Goal: Information Seeking & Learning: Learn about a topic

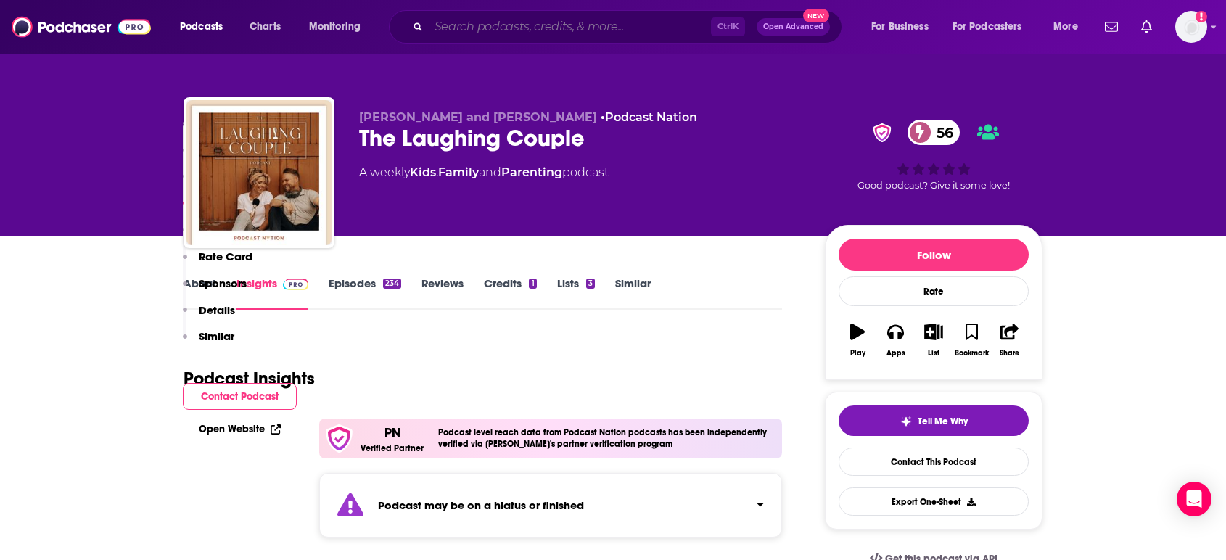
click at [535, 33] on input "Search podcasts, credits, & more..." at bounding box center [570, 26] width 282 height 23
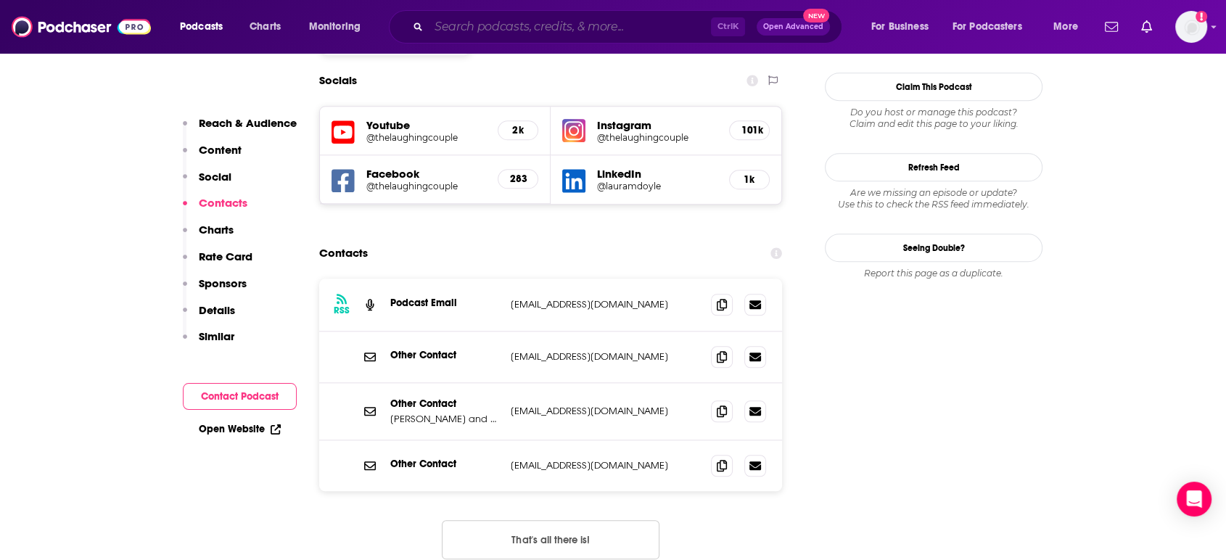
paste input "Get Organized"
type input "Get Organized"
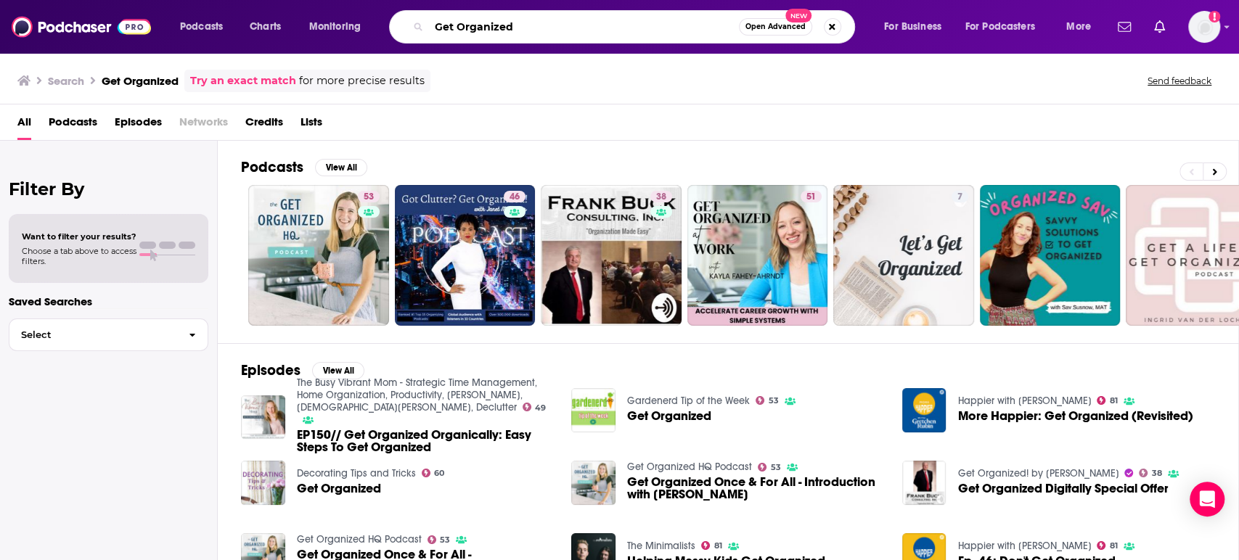
click at [626, 23] on input "Get Organized" at bounding box center [584, 26] width 310 height 23
type input "Get Organized by [PERSON_NAME]"
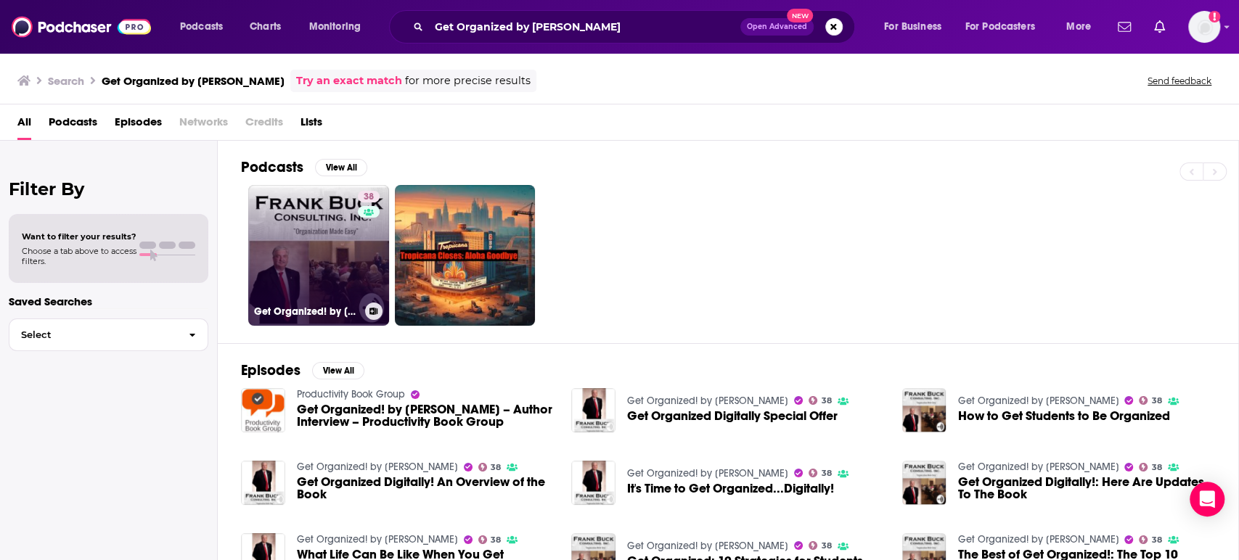
click at [293, 242] on link "38 Get Organized! by [PERSON_NAME]" at bounding box center [318, 255] width 141 height 141
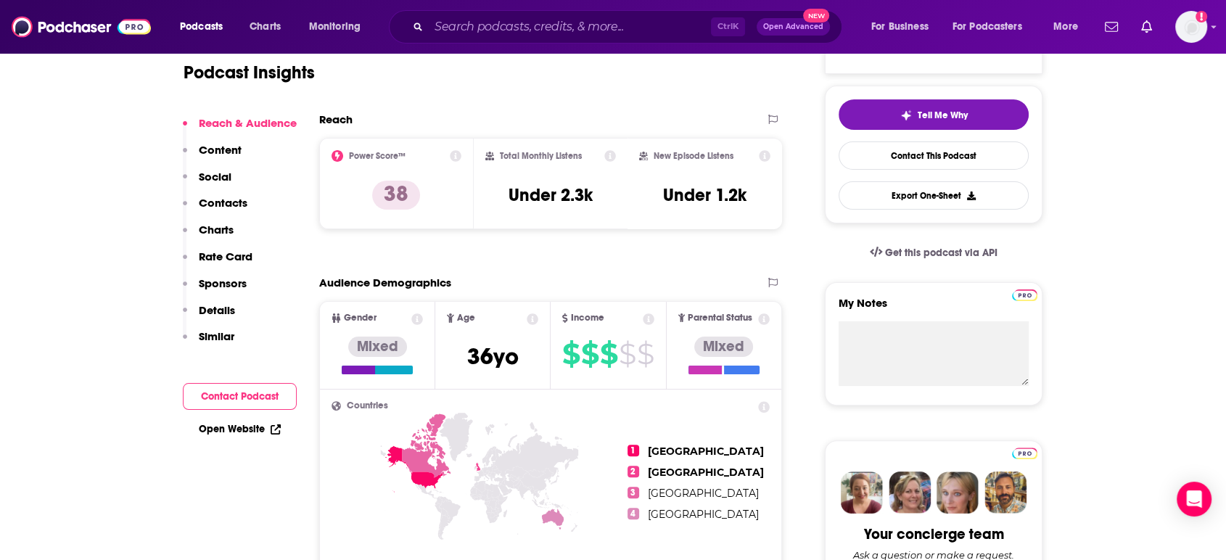
scroll to position [322, 0]
